Goal: Task Accomplishment & Management: Complete application form

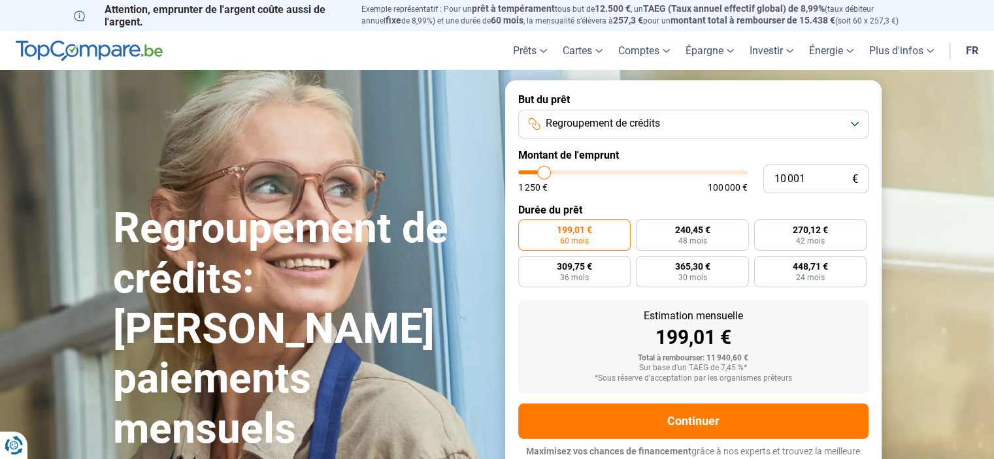
click at [664, 131] on button "Regroupement de crédits" at bounding box center [693, 124] width 350 height 29
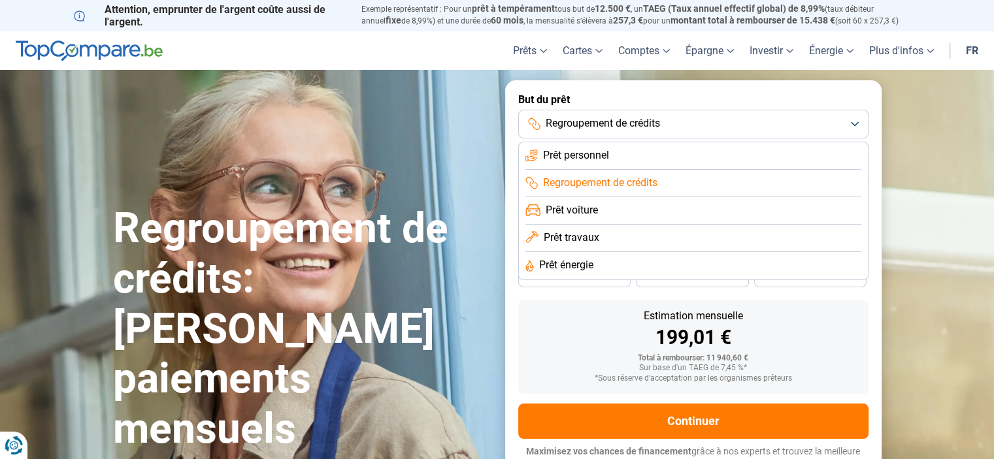
click at [408, 148] on div "Regroupement de crédits: [PERSON_NAME] paiements mensuels" at bounding box center [301, 282] width 392 height 345
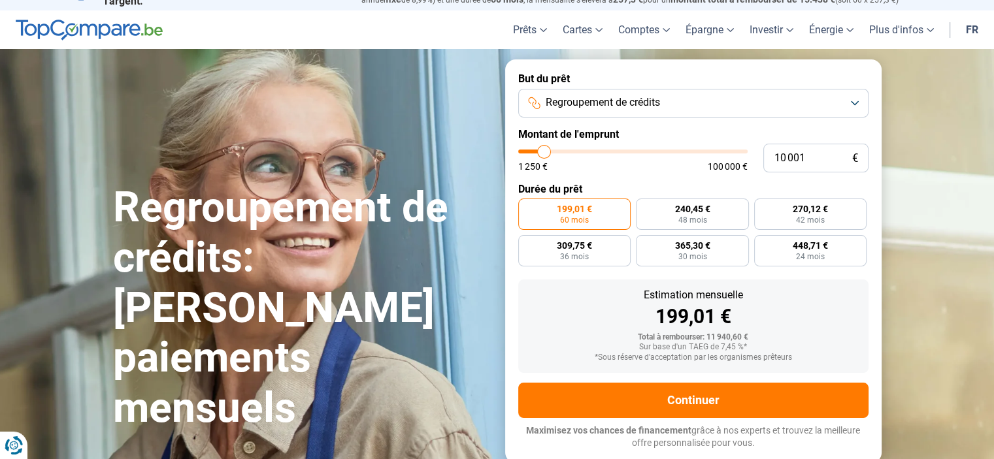
scroll to position [2, 0]
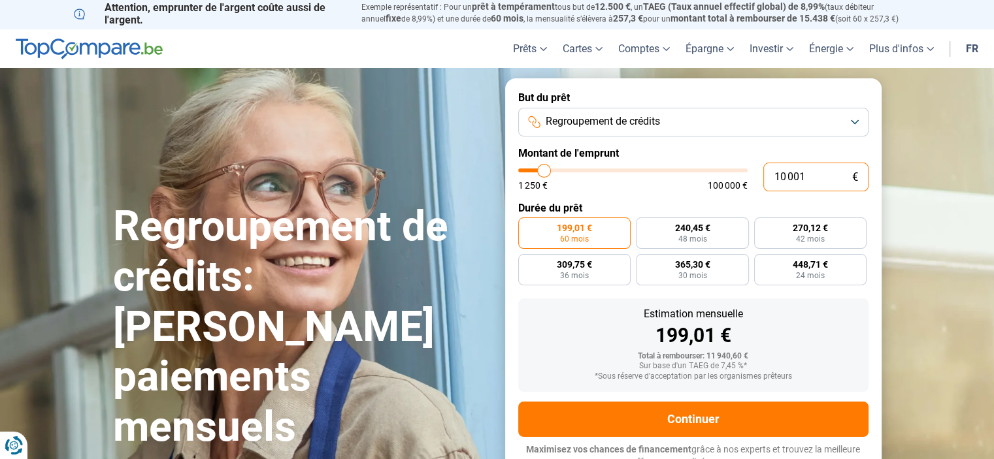
click at [781, 176] on input "10 001" at bounding box center [815, 177] width 105 height 29
type input "52 250"
type input "52250"
radio input "false"
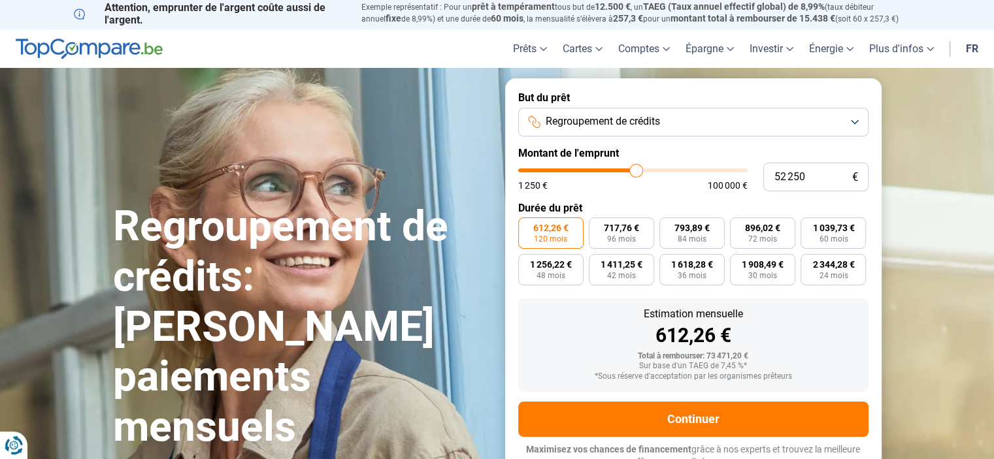
type input "52 500"
type input "52500"
type input "53 000"
type input "53000"
type input "53 500"
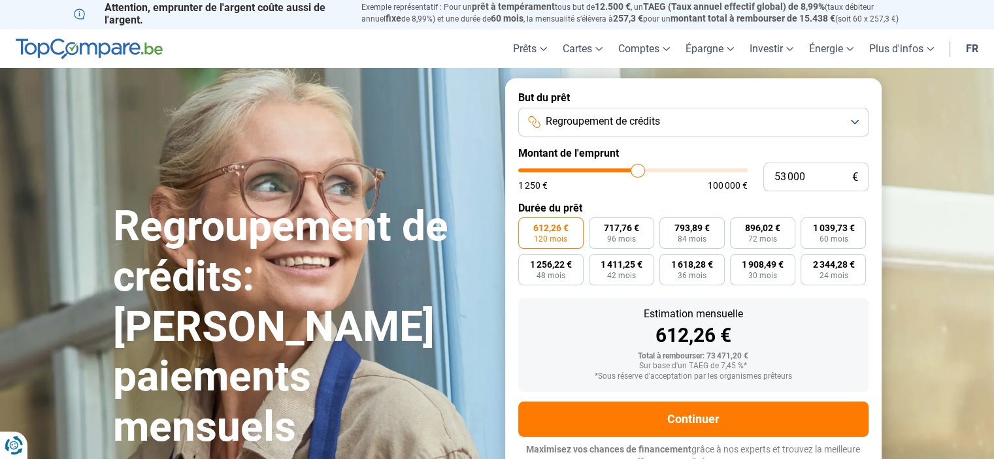
type input "53500"
type input "53 750"
type input "53750"
type input "54 000"
type input "54000"
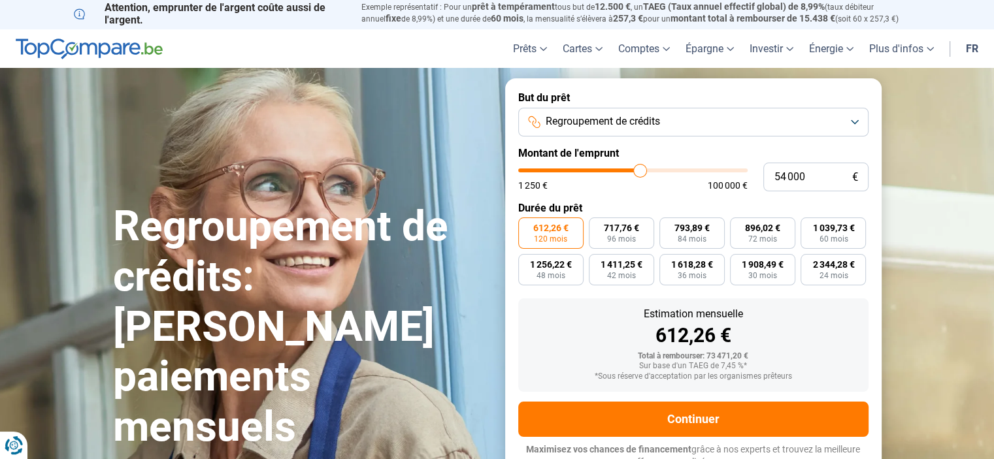
type input "54 500"
type input "54500"
type input "54 750"
type input "54750"
type input "55 000"
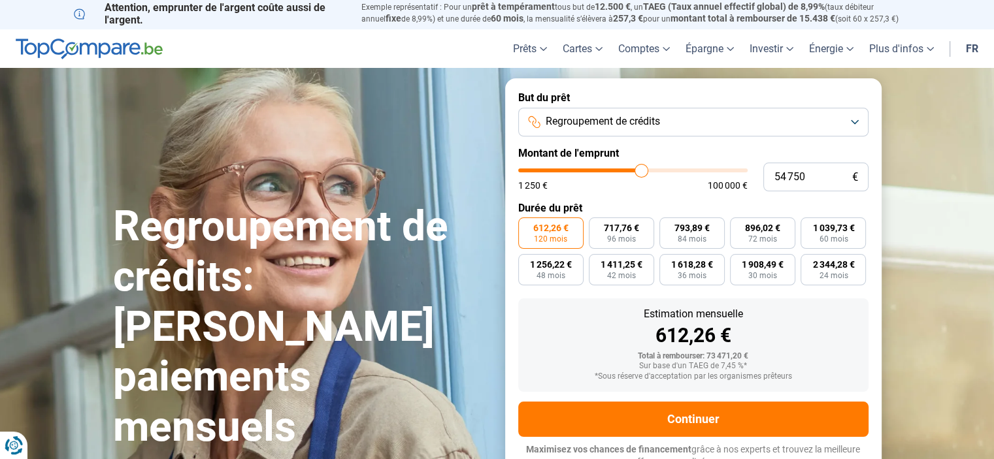
type input "55000"
type input "55 250"
type input "55250"
type input "61 750"
type input "61750"
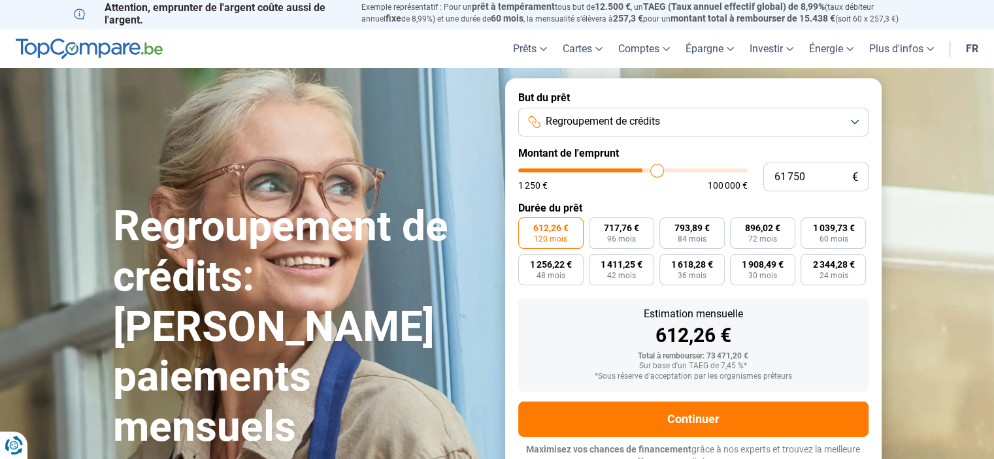
type input "70 500"
type input "70500"
type input "91 250"
type input "91250"
type input "100 000"
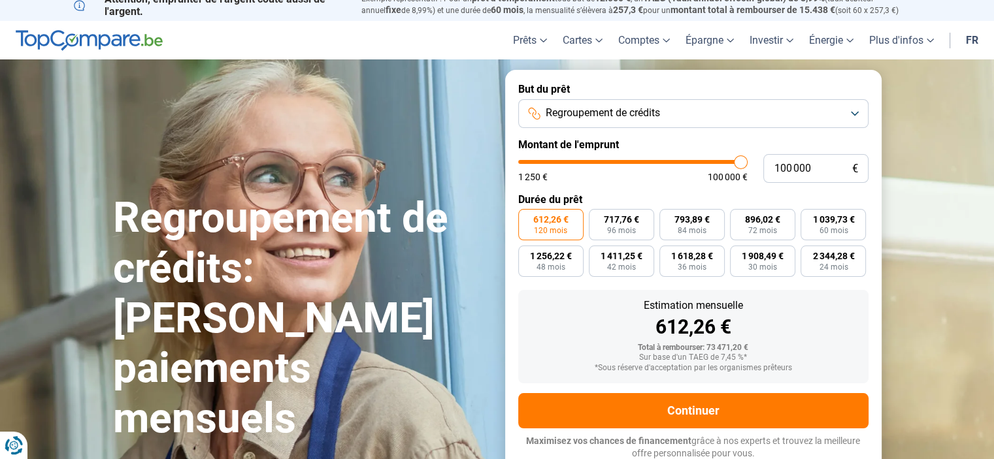
scroll to position [12, 0]
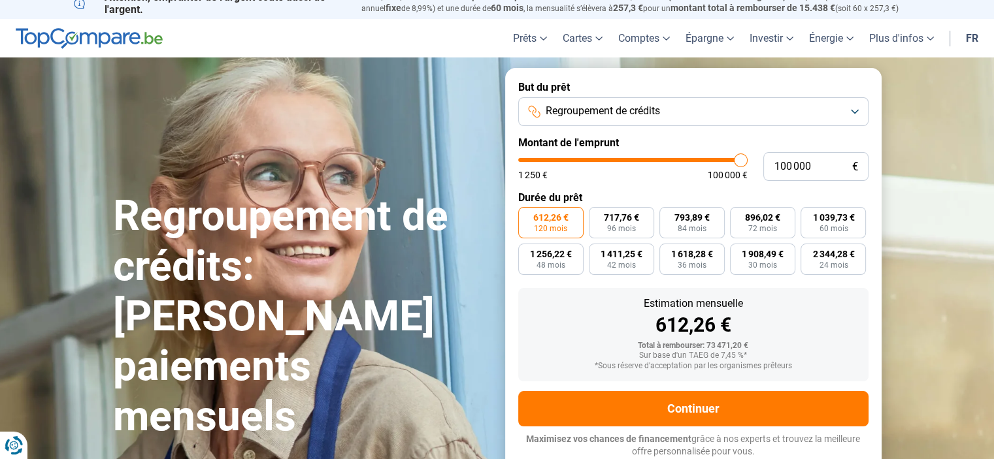
drag, startPoint x: 636, startPoint y: 163, endPoint x: 875, endPoint y: 178, distance: 240.2
type input "100000"
click at [747, 162] on input "range" at bounding box center [632, 160] width 229 height 4
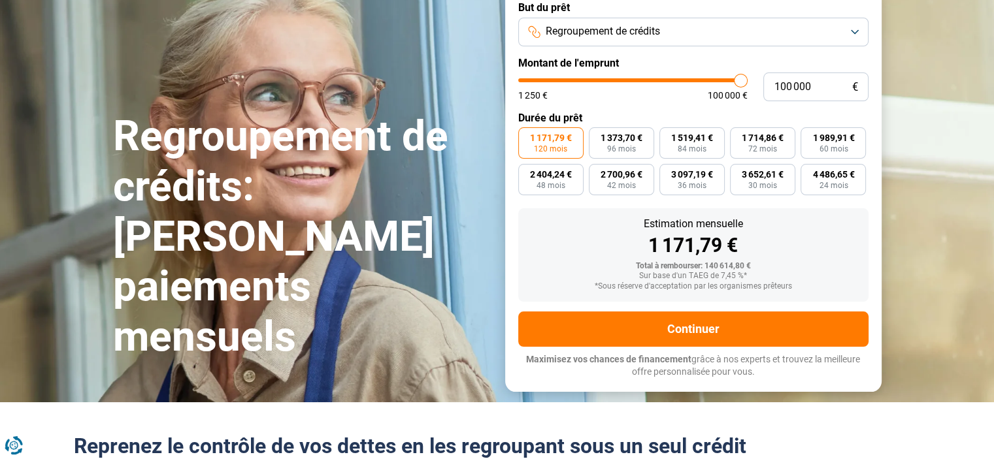
scroll to position [99, 0]
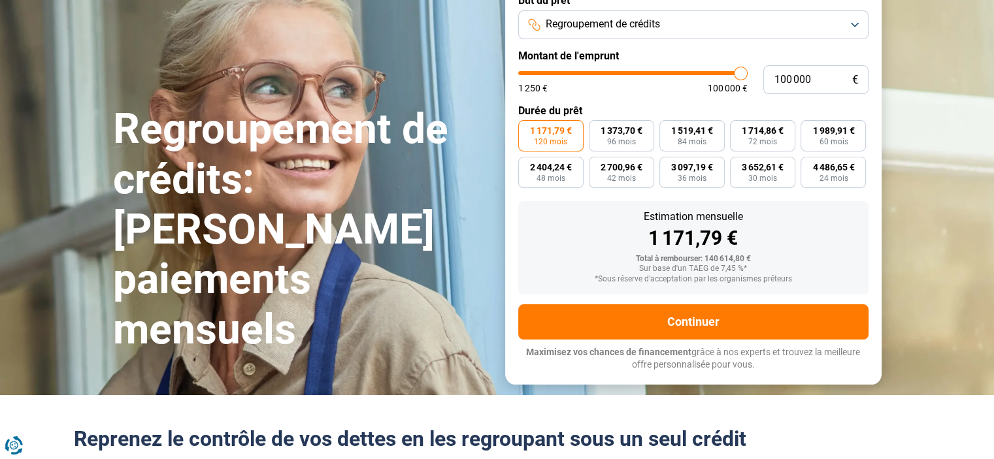
type input "99 750"
type input "99750"
type input "99 500"
type input "99500"
type input "99 000"
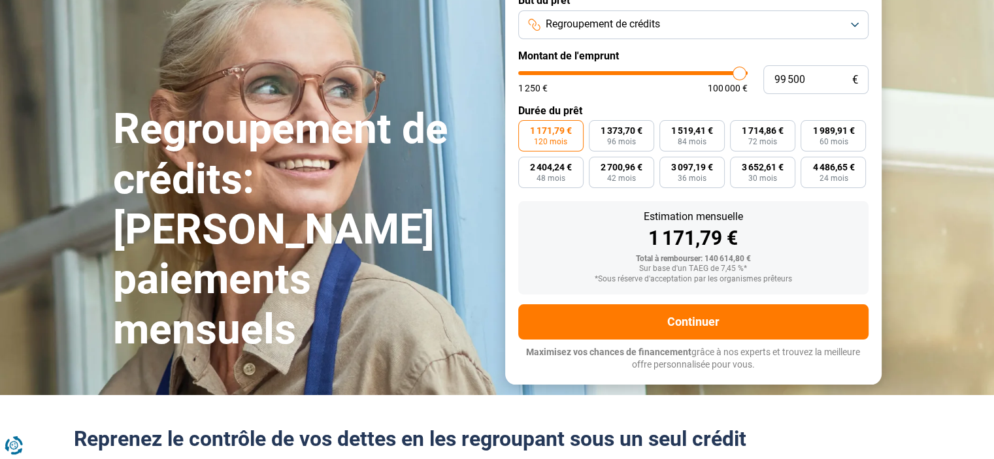
type input "99000"
type input "98 250"
type input "98250"
type input "97 750"
type input "97750"
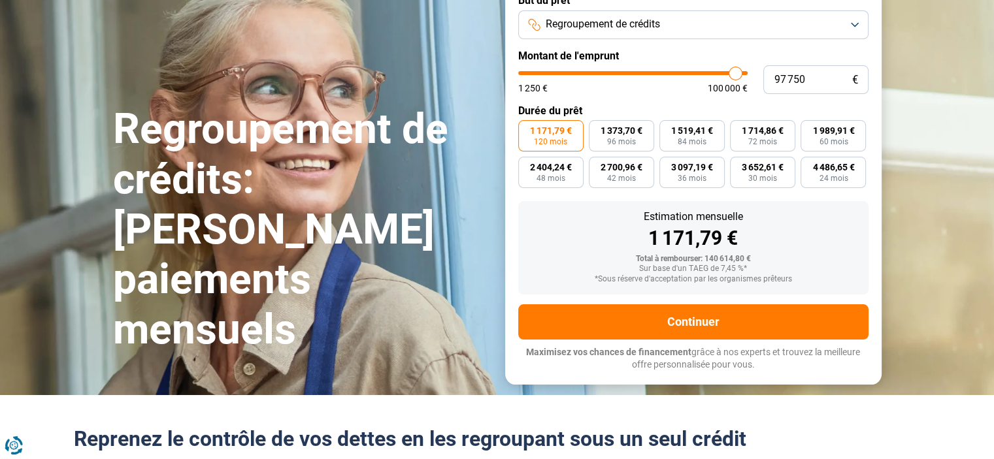
type input "96 500"
type input "96500"
type input "95 750"
type input "95750"
type input "95 250"
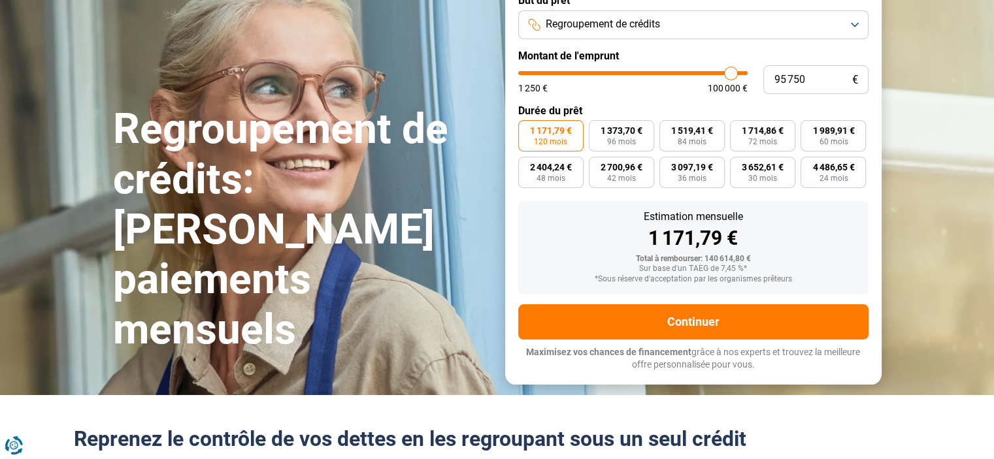
type input "95250"
type input "95 000"
type input "95000"
type input "94 000"
type input "94000"
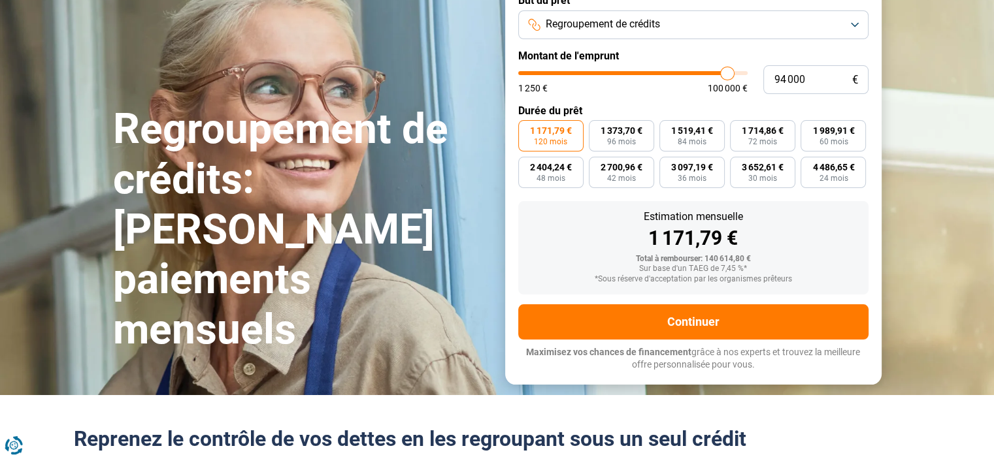
type input "93 750"
type input "93750"
type input "93 000"
type input "93000"
type input "92 500"
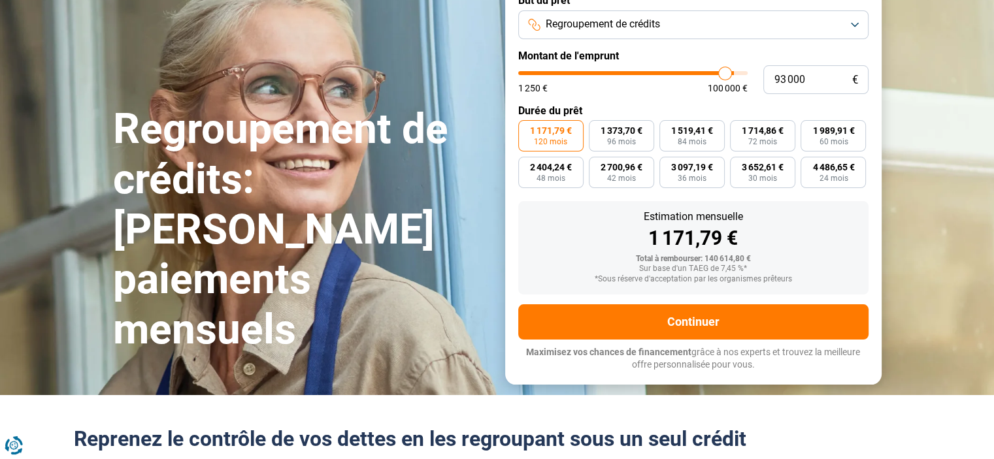
type input "92500"
type input "91 750"
type input "91750"
type input "91 500"
type input "91500"
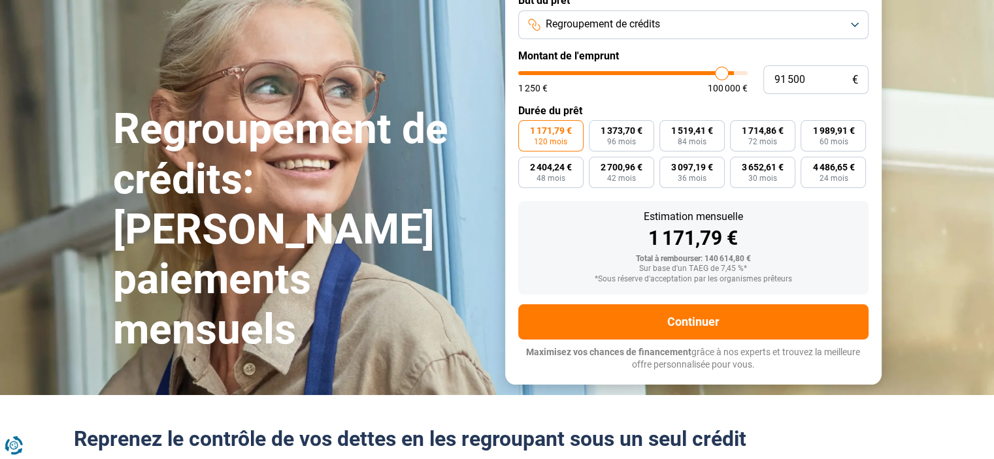
type input "91 000"
type input "91000"
type input "90 250"
type input "90250"
type input "89 750"
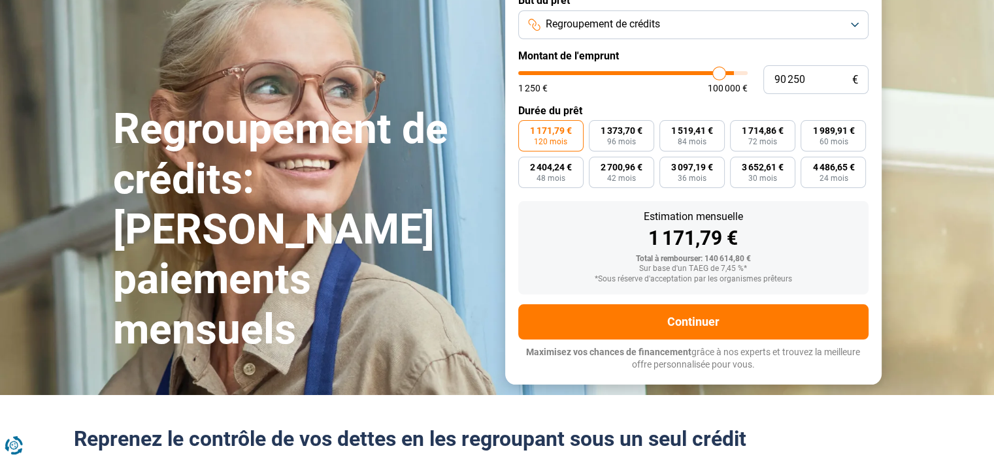
type input "89750"
type input "87 750"
type input "87750"
type input "83 000"
type input "83000"
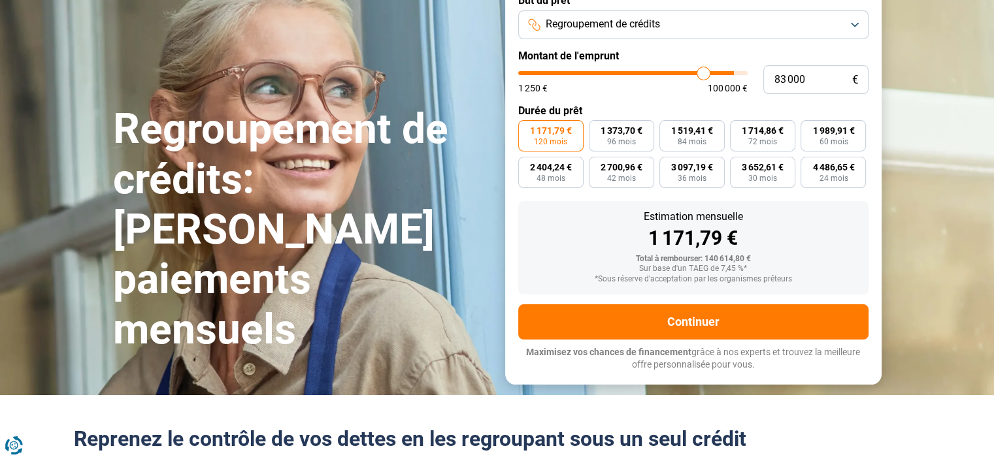
type input "81 500"
type input "81500"
type input "79 000"
type input "79000"
type input "77 000"
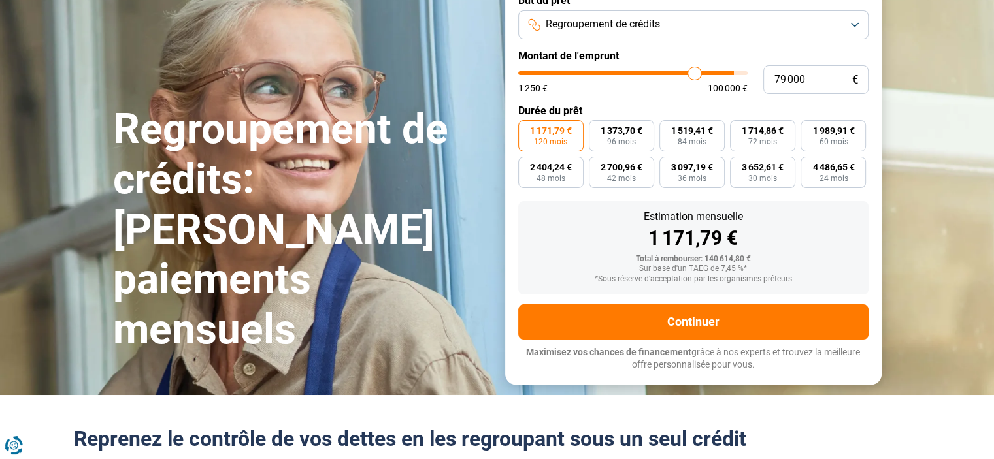
type input "77000"
type input "75 750"
type input "75750"
type input "74 750"
type input "74750"
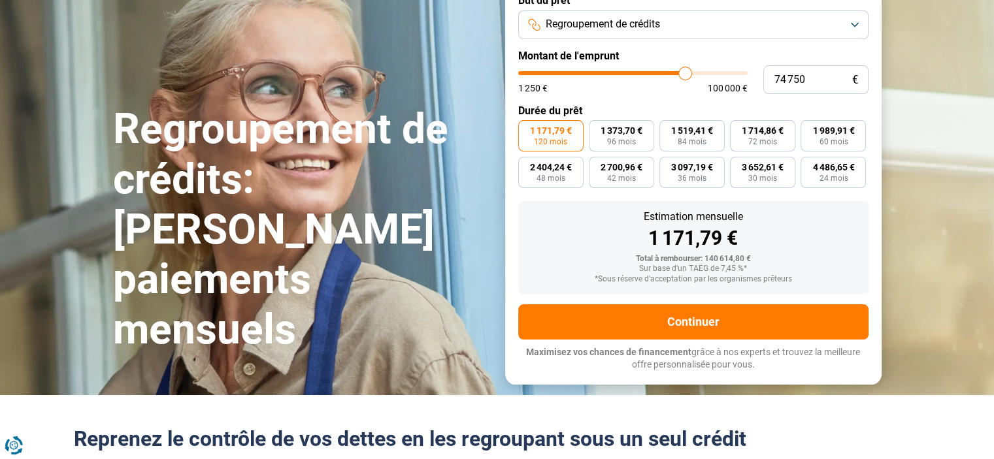
type input "73 000"
type input "73000"
type input "72 000"
type input "72000"
type input "69 750"
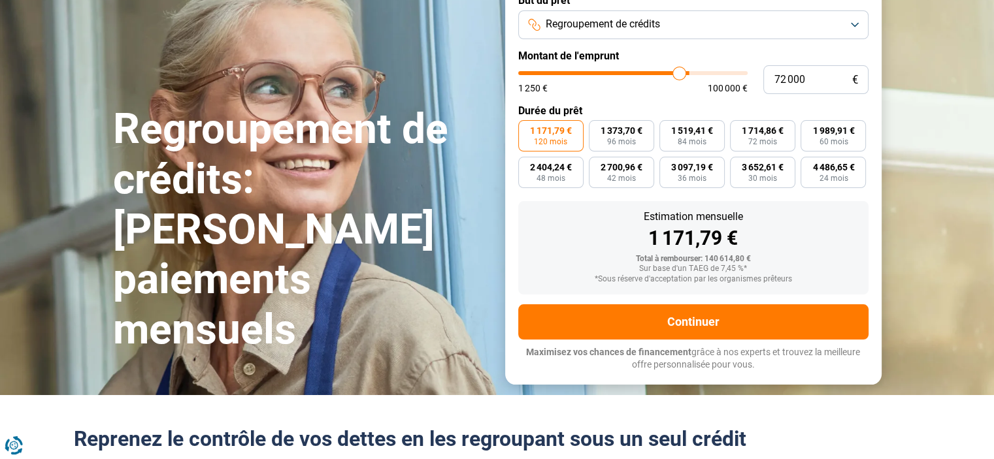
type input "69750"
type input "67 500"
type input "67500"
type input "66 000"
type input "66000"
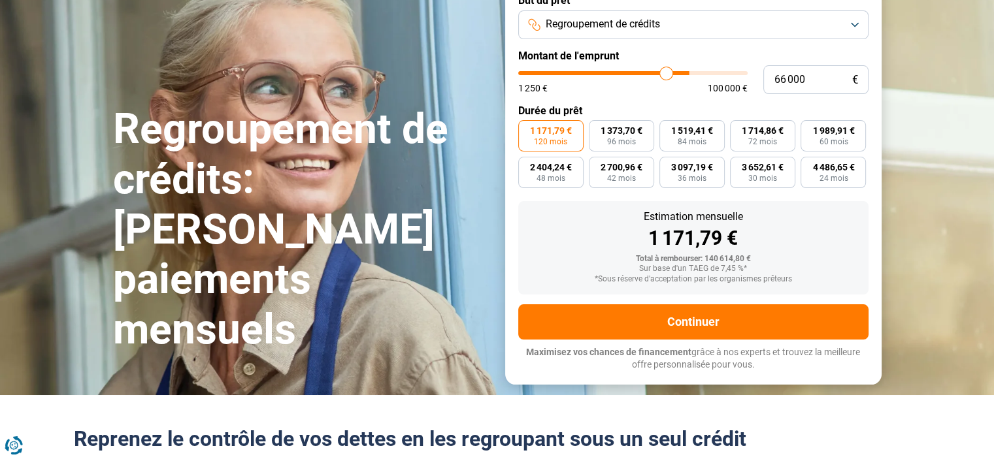
type input "64 000"
type input "64000"
type input "62 750"
type input "62750"
type input "61 250"
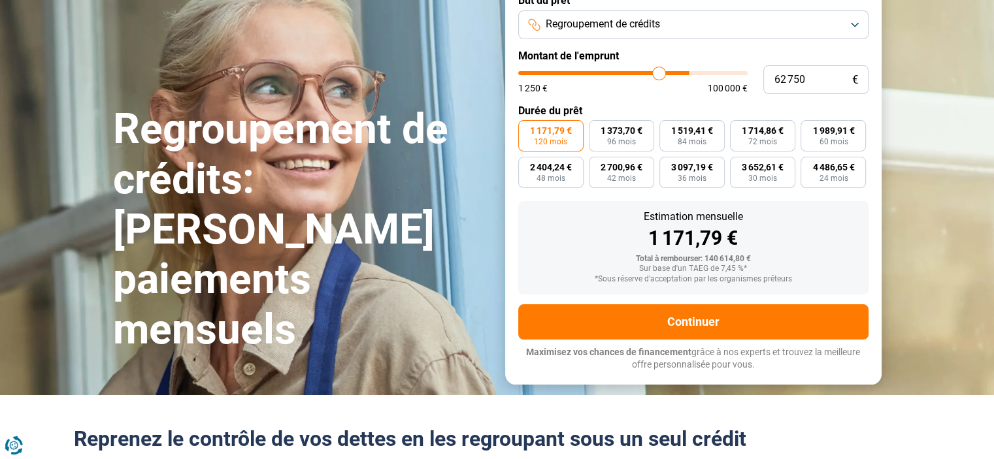
type input "61250"
type input "60 750"
type input "60750"
type input "60 000"
type input "60000"
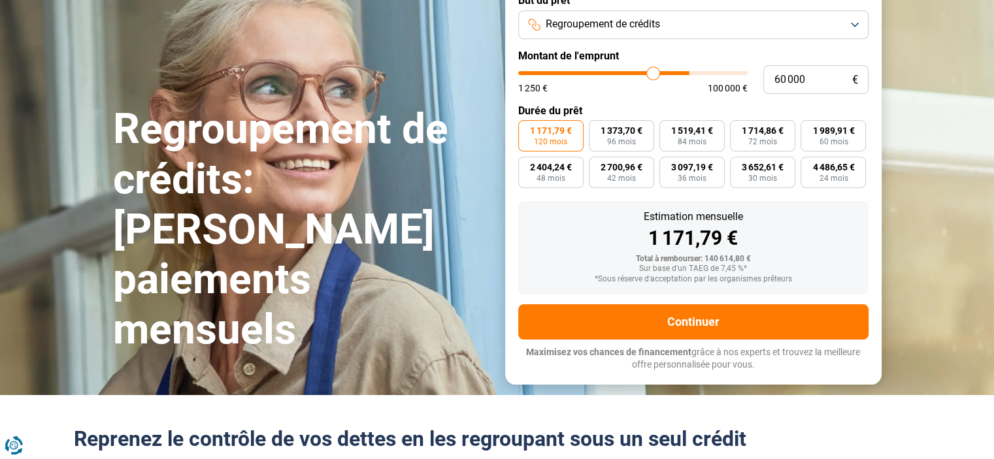
type input "59 500"
type input "59500"
type input "59 250"
type input "59250"
type input "59 000"
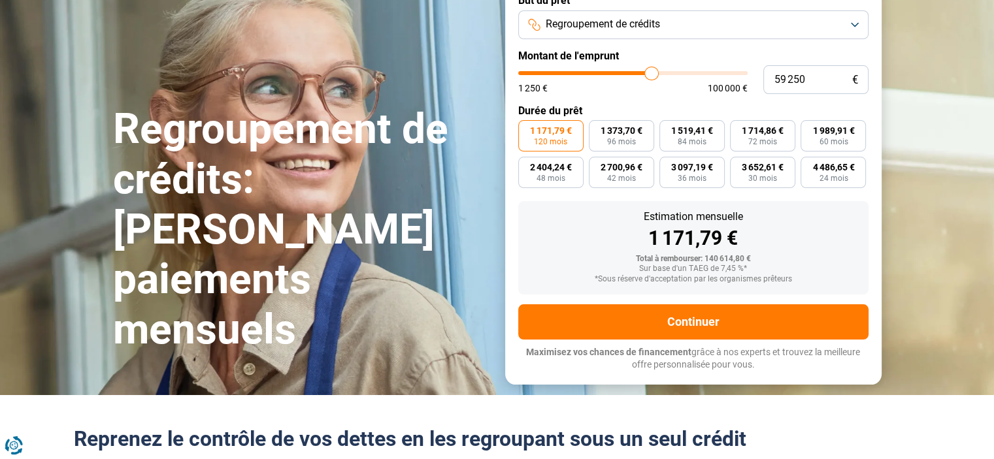
type input "59000"
type input "54 250"
type input "54250"
type input "25 750"
type input "25750"
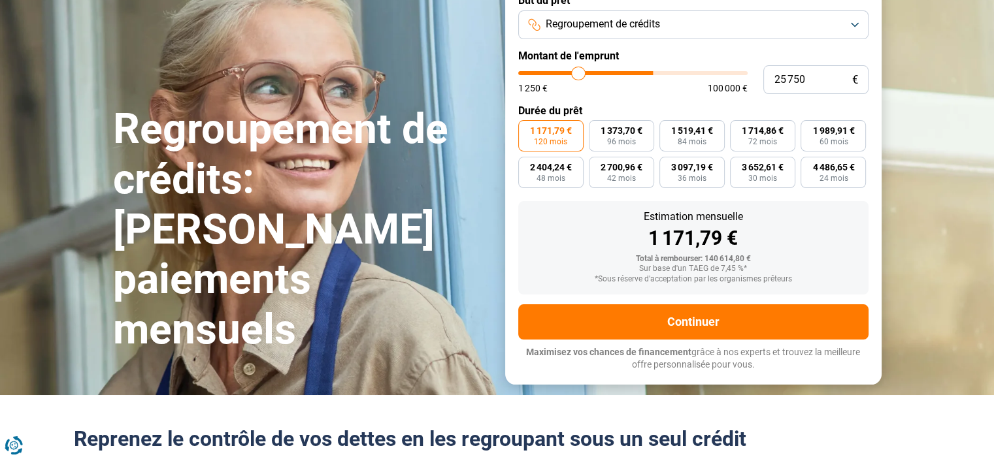
type input "16 750"
type input "16750"
type input "10 750"
type input "10750"
type input "9 000"
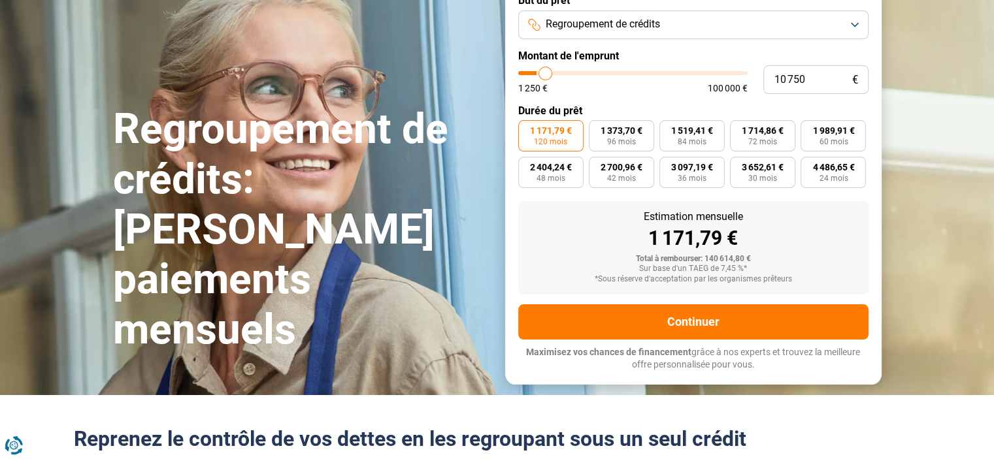
type input "9000"
type input "8 250"
type input "8250"
type input "7 750"
type input "7750"
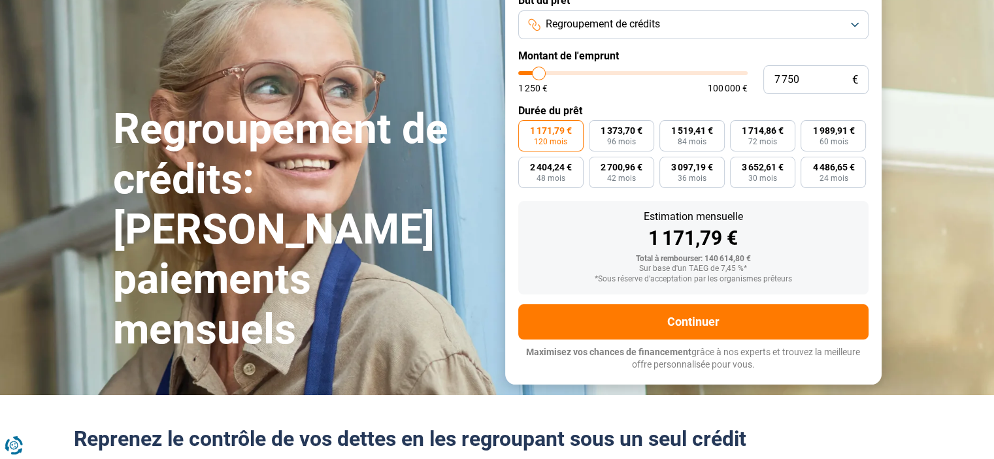
type input "7 500"
type input "7500"
type input "7 250"
type input "7250"
type input "7 000"
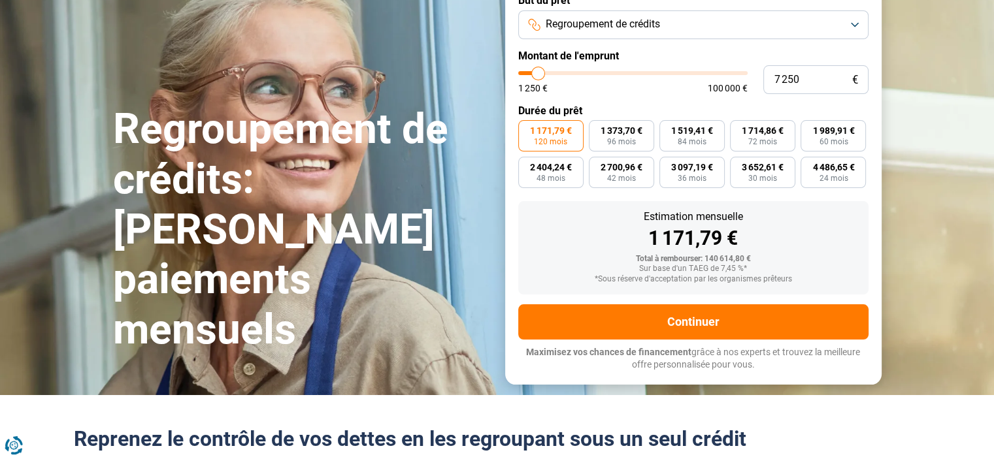
type input "7000"
type input "6 750"
type input "6750"
type input "7 000"
type input "7000"
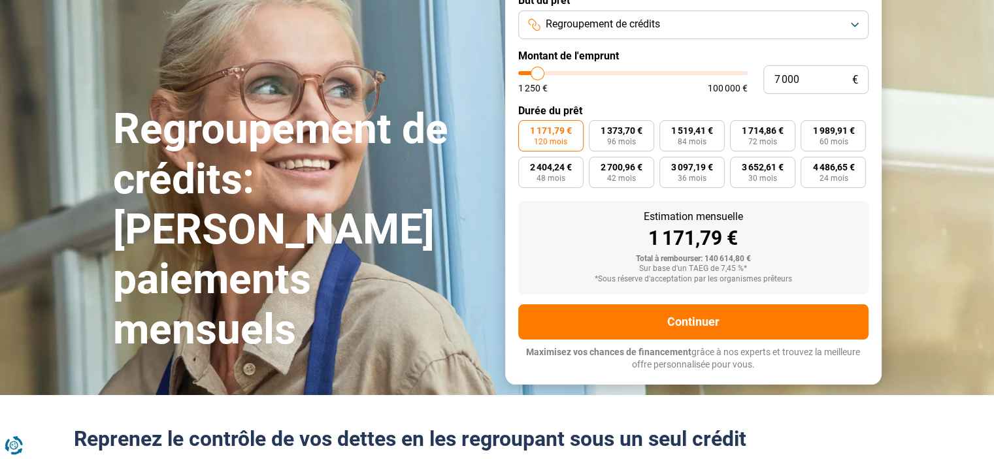
type input "7 750"
type input "7750"
type input "8 250"
type input "8250"
type input "8 500"
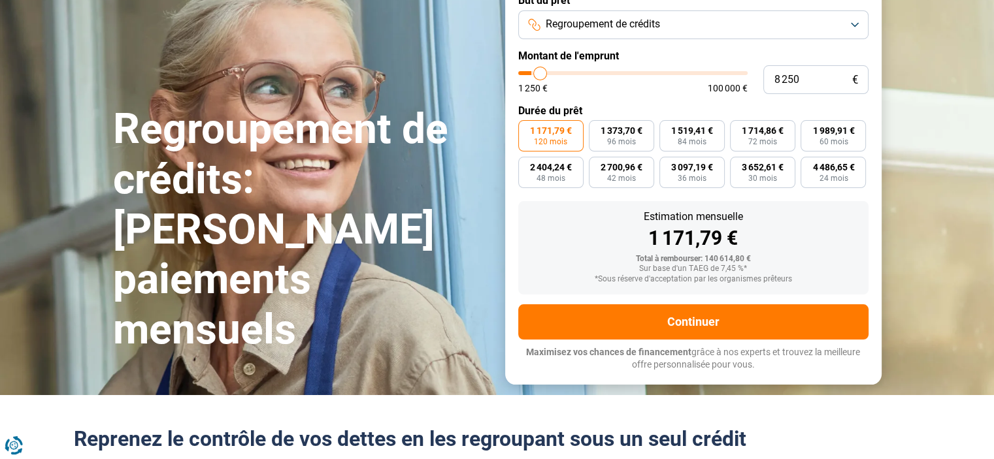
type input "8500"
type input "9 000"
type input "9000"
type input "9 250"
type input "9250"
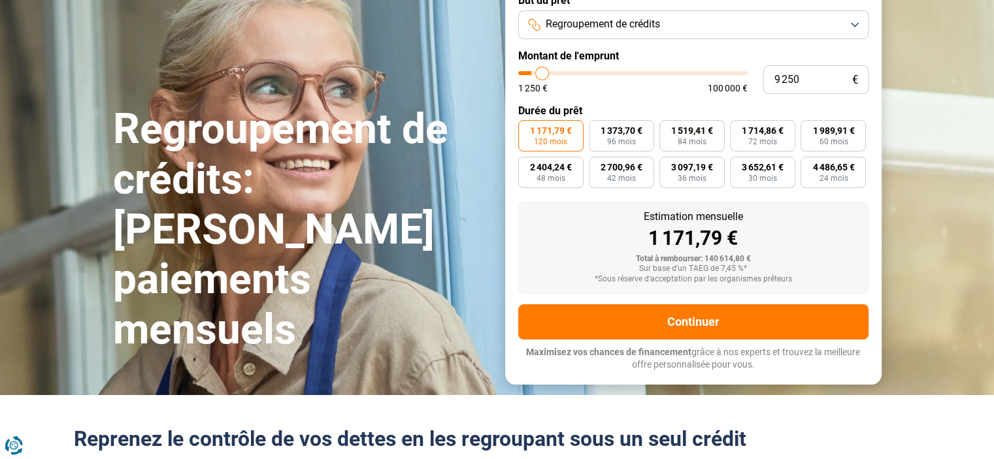
type input "9 500"
type input "9500"
type input "9 750"
type input "9750"
type input "10 000"
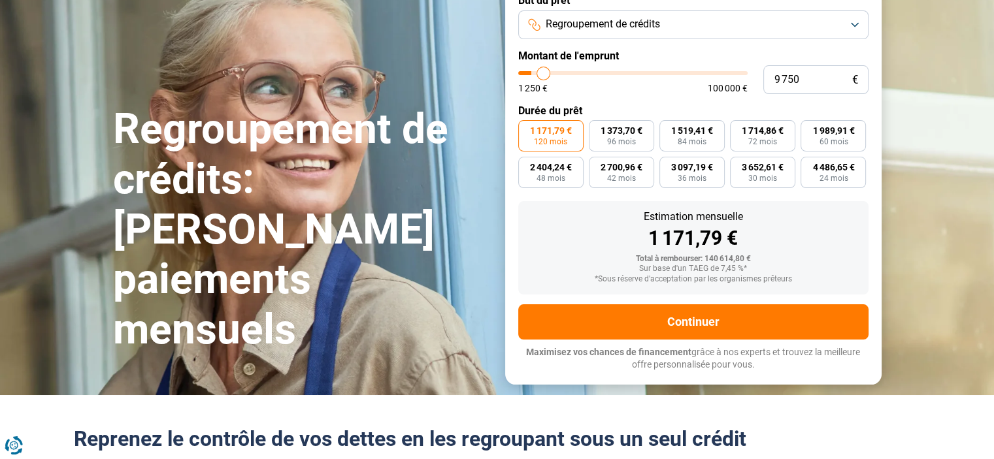
type input "10000"
type input "10 250"
type input "10250"
type input "10 500"
type input "10500"
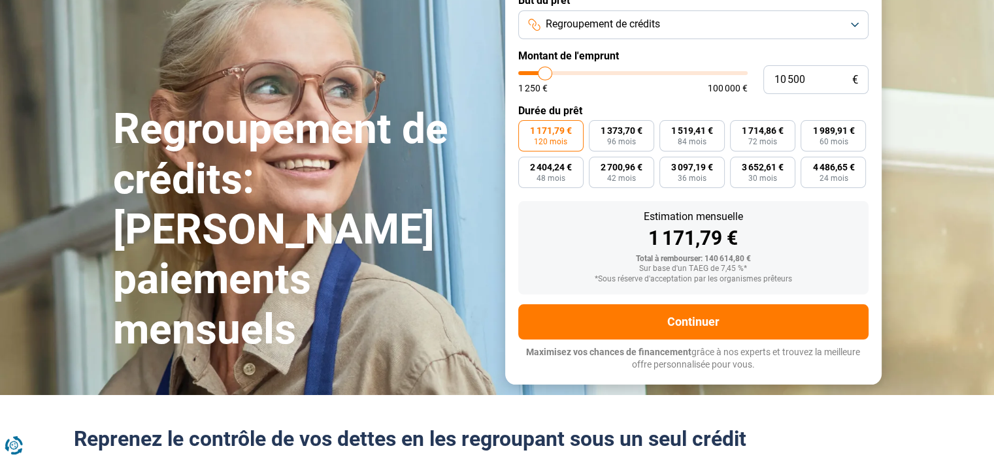
type input "10 750"
type input "10750"
type input "11 000"
type input "11000"
type input "11 250"
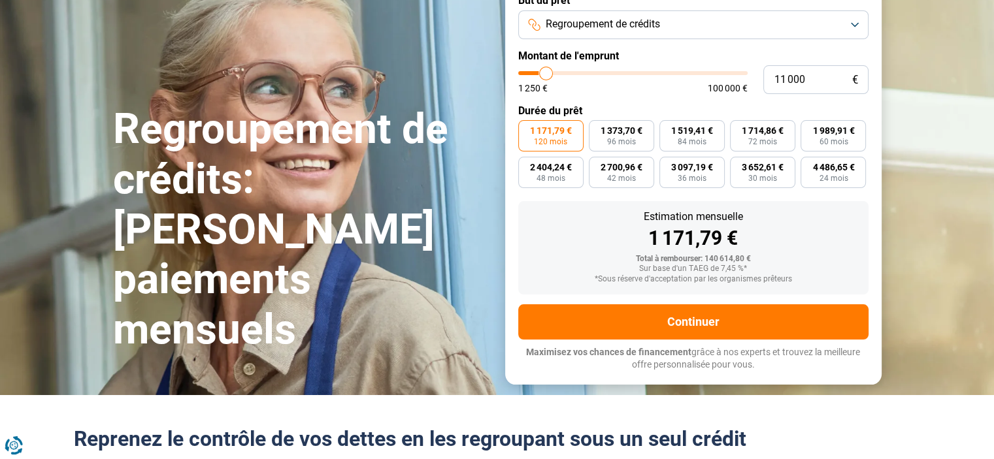
type input "11250"
type input "11 500"
type input "11500"
type input "11 750"
type input "11750"
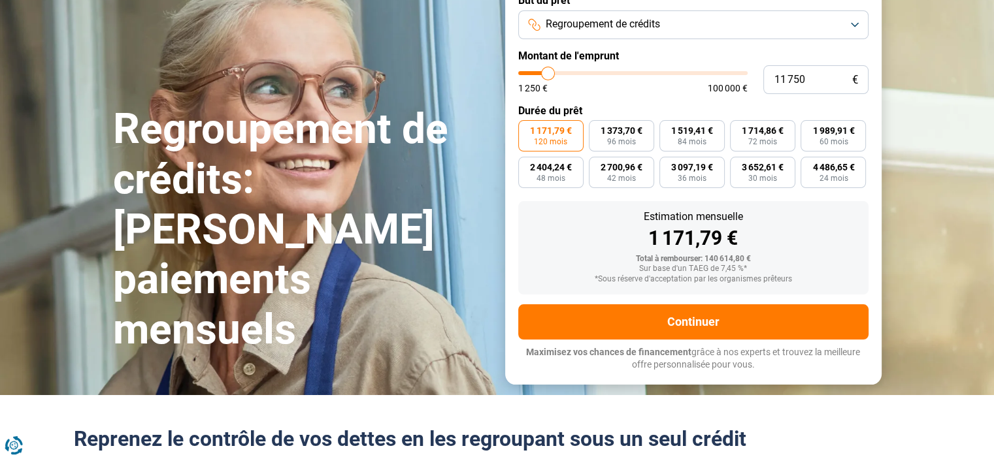
type input "12 000"
type input "12000"
type input "12 250"
type input "12250"
type input "12 500"
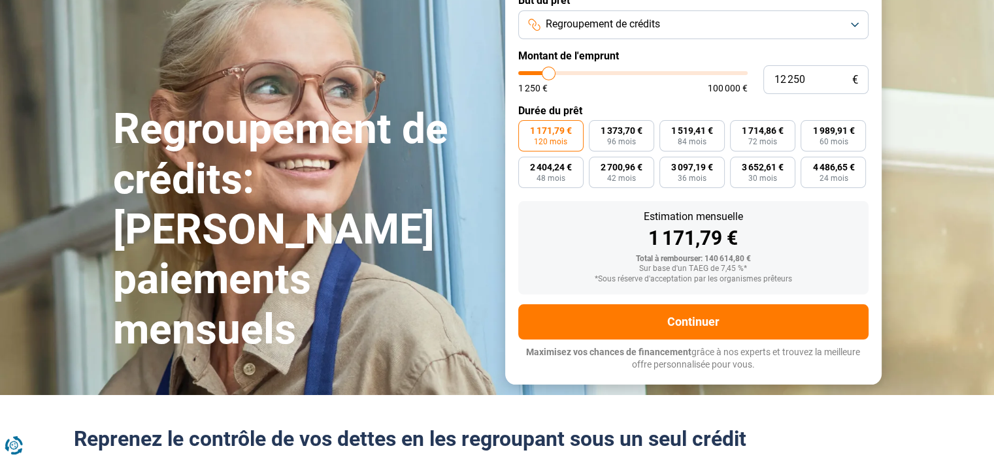
type input "12500"
type input "12 750"
type input "12750"
type input "13 000"
type input "13000"
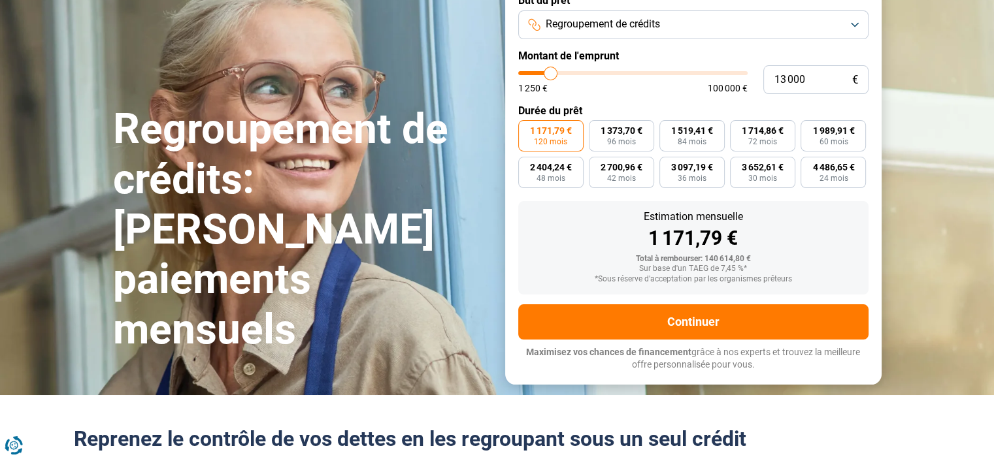
type input "13 250"
type input "13250"
type input "13 500"
type input "13500"
type input "13 750"
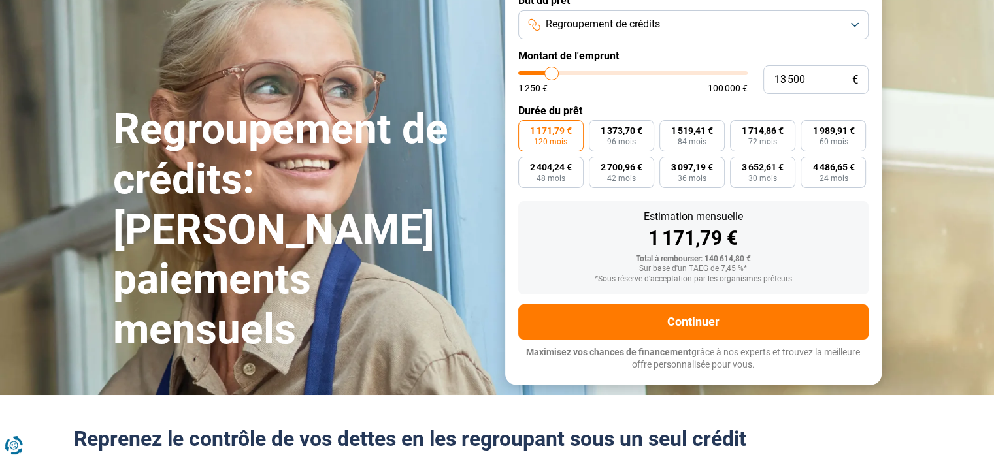
type input "13750"
type input "14 000"
type input "14000"
type input "14 250"
type input "14250"
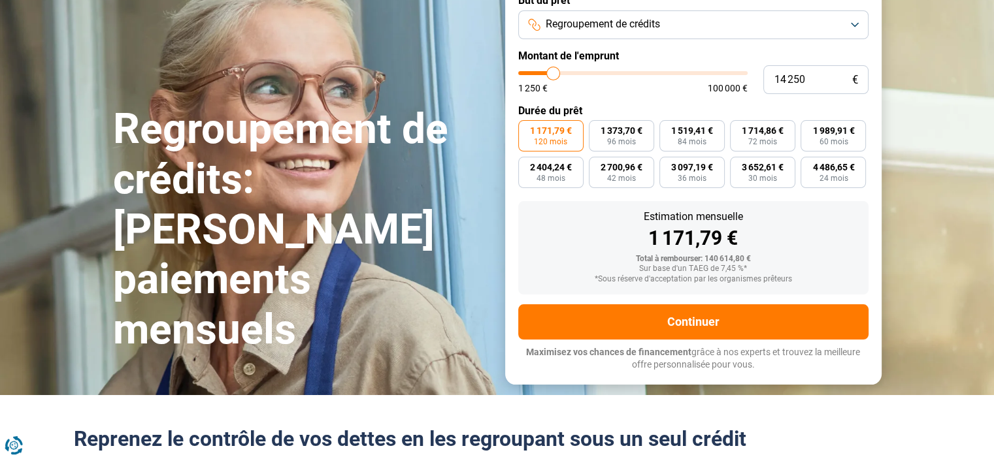
type input "14 500"
type input "14500"
type input "14 750"
type input "14750"
type input "15 000"
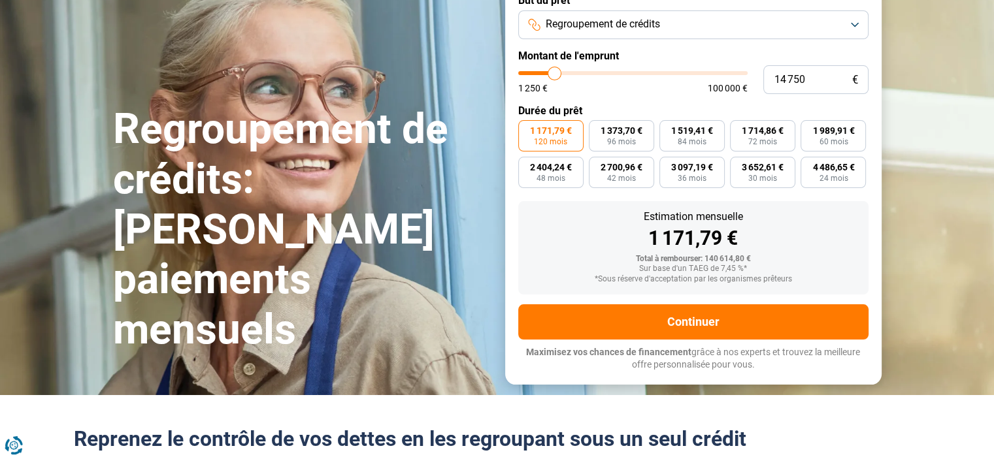
type input "15000"
type input "15 250"
type input "15250"
type input "15 500"
type input "15500"
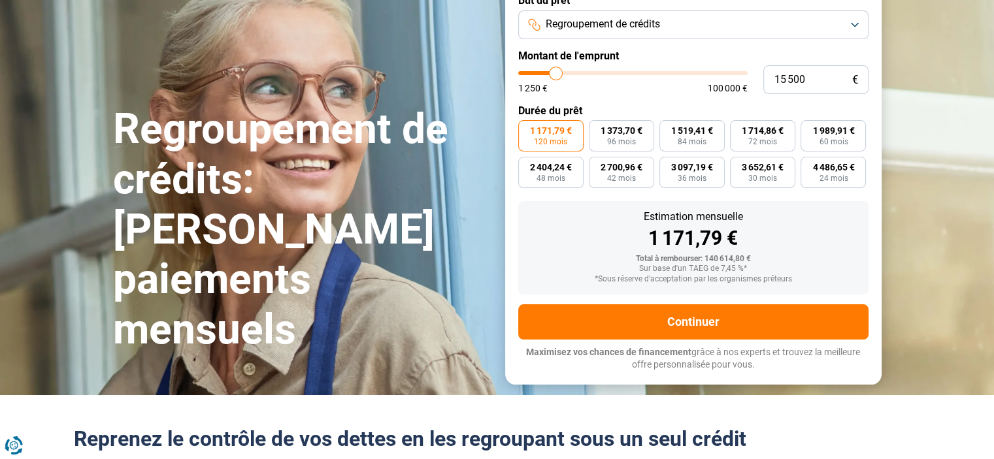
type input "15 750"
type input "15750"
type input "16 250"
type input "16250"
type input "16 750"
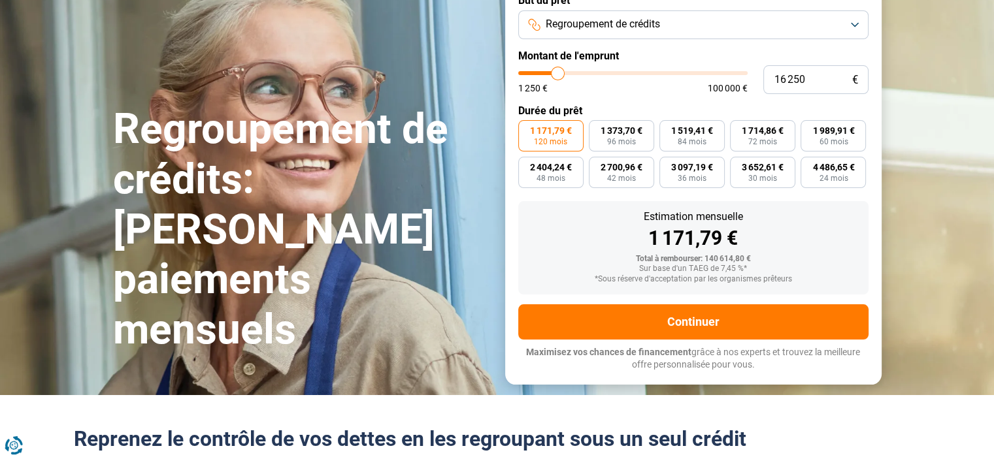
type input "16750"
type input "17 750"
type input "17750"
type input "18 250"
type input "18250"
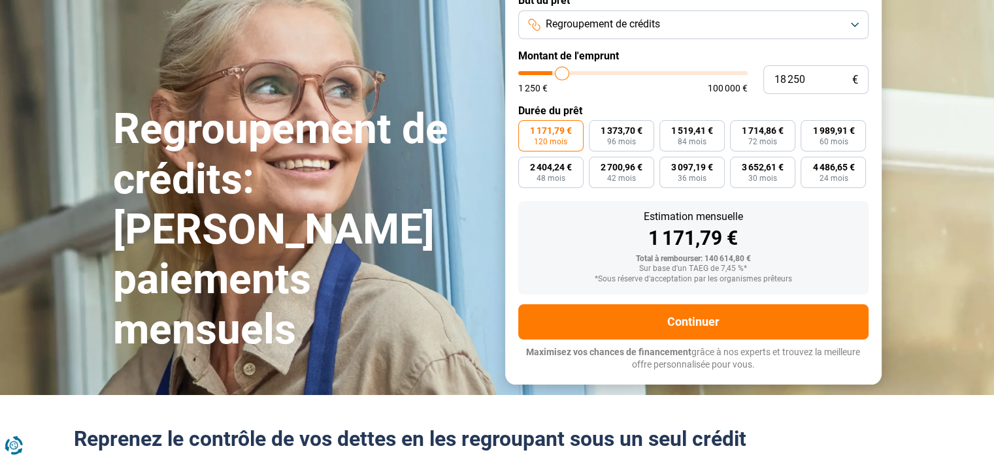
type input "18 750"
drag, startPoint x: 740, startPoint y: 77, endPoint x: 576, endPoint y: 57, distance: 165.2
click at [576, 71] on input "range" at bounding box center [632, 73] width 229 height 4
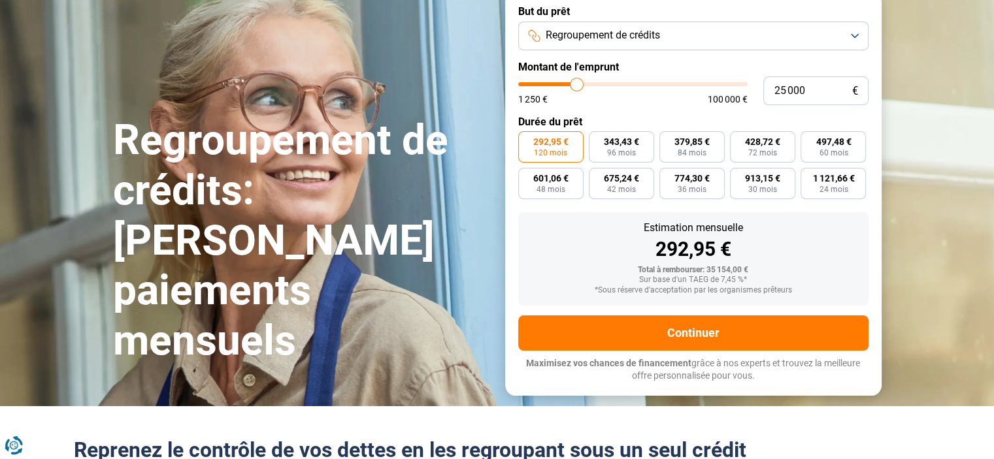
scroll to position [0, 0]
